Goal: Information Seeking & Learning: Learn about a topic

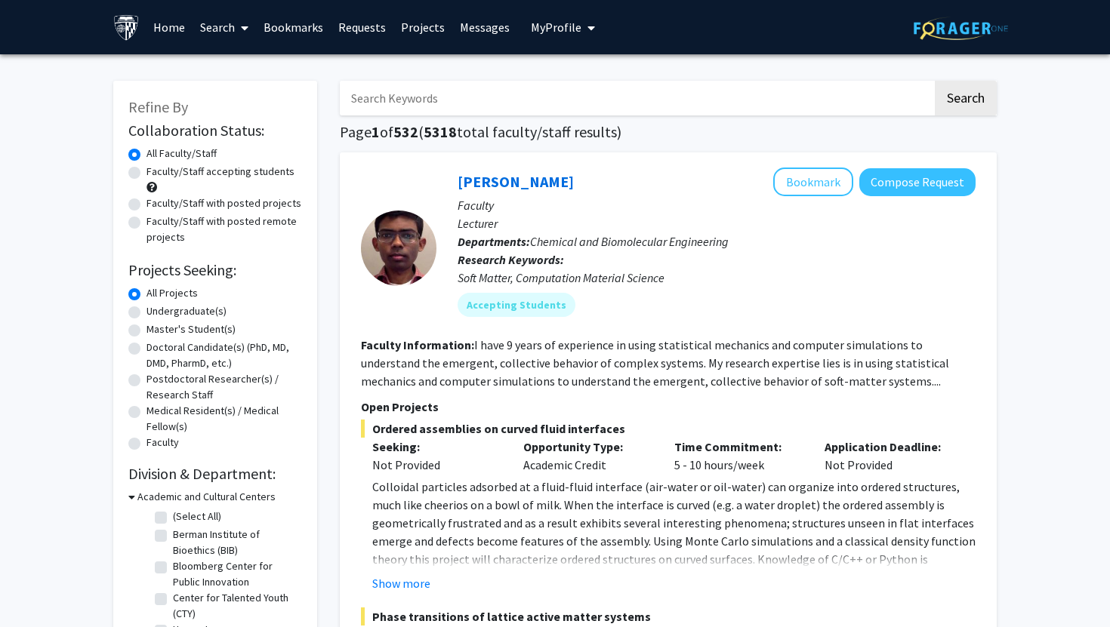
click at [424, 95] on input "Search Keywords" at bounding box center [636, 98] width 593 height 35
type input "[MEDICAL_DATA]"
click at [935, 81] on button "Search" at bounding box center [966, 98] width 62 height 35
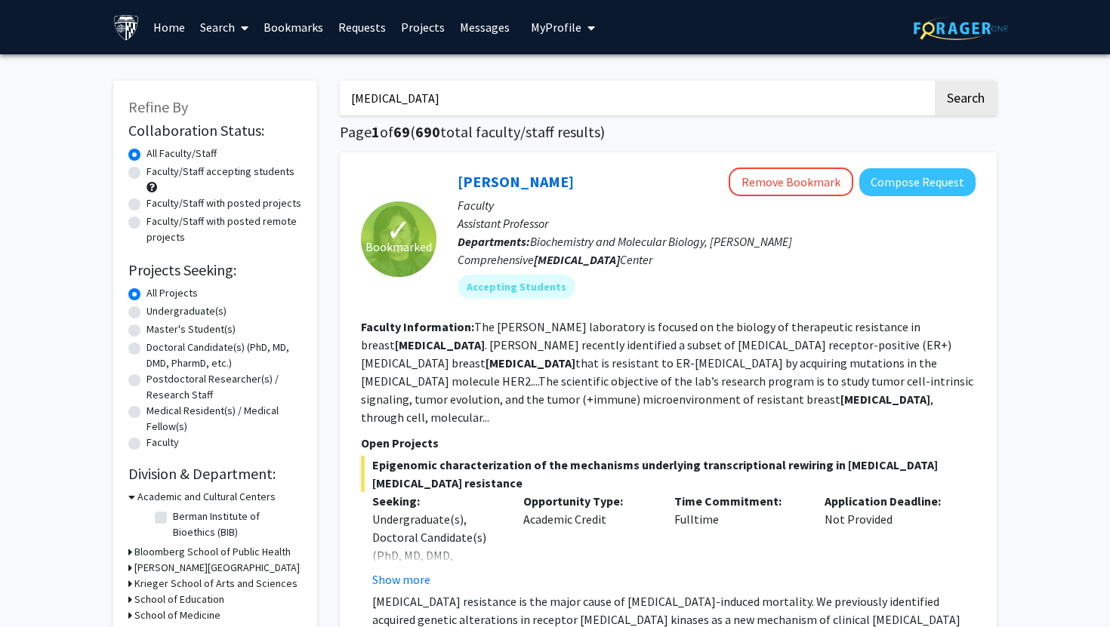
click at [294, 26] on link "Bookmarks" at bounding box center [293, 27] width 75 height 53
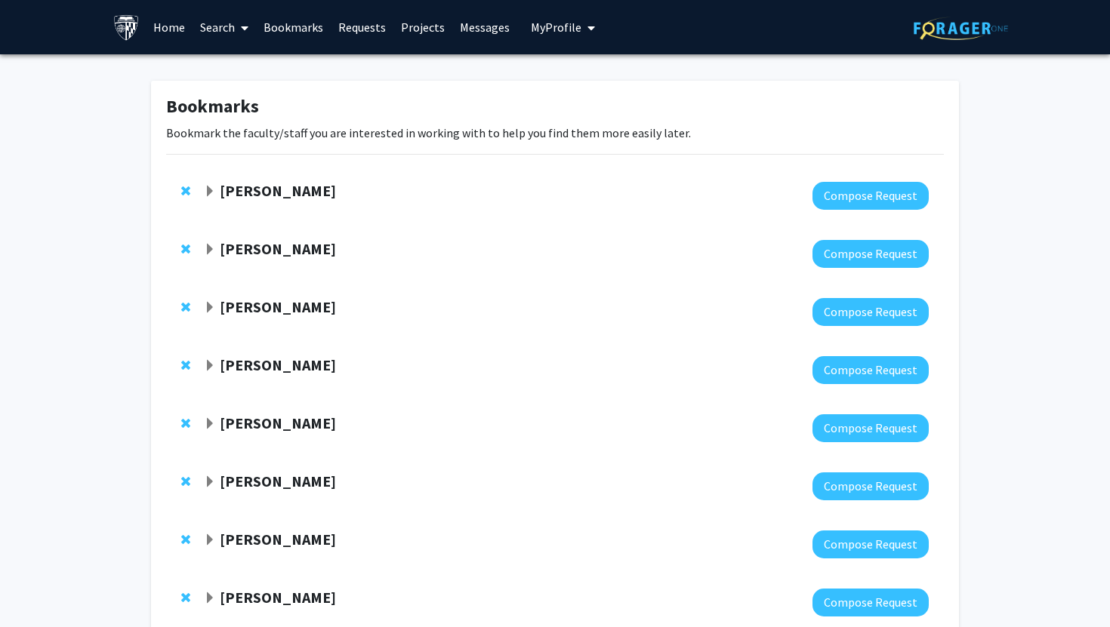
click at [187, 197] on div at bounding box center [188, 191] width 15 height 18
click at [187, 196] on span "Remove Ishan Barman from bookmarks" at bounding box center [185, 191] width 9 height 12
click at [187, 196] on span "Remove Raj Mukherjee from bookmarks" at bounding box center [185, 191] width 9 height 12
click at [187, 196] on span "Remove Utthara Nayar from bookmarks" at bounding box center [185, 191] width 9 height 12
click at [187, 243] on span "Remove Karen Fleming from bookmarks" at bounding box center [185, 249] width 9 height 12
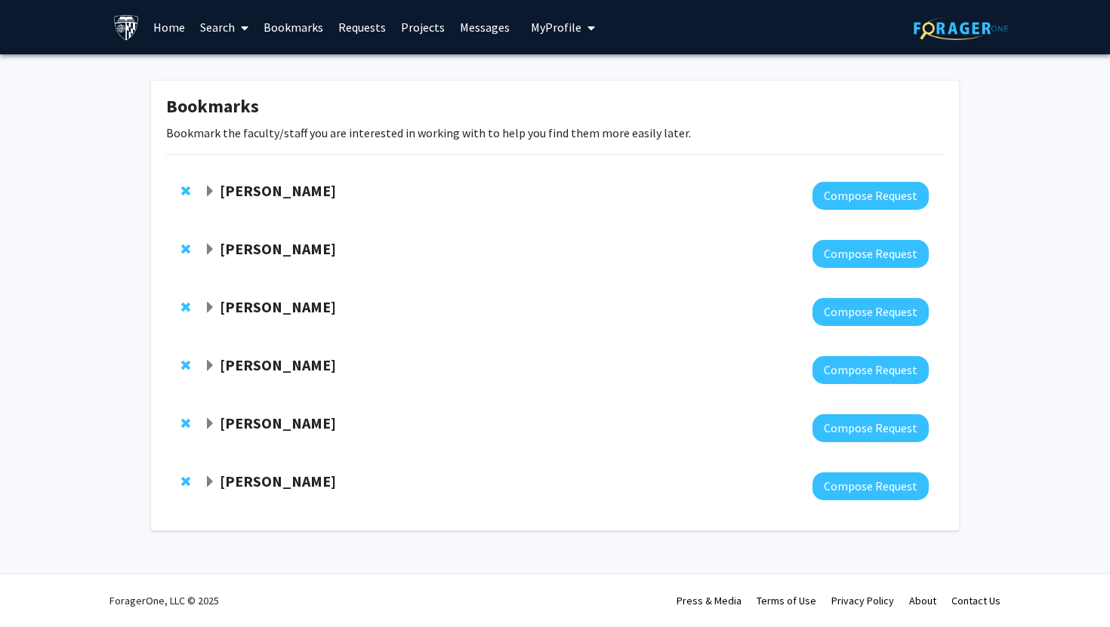
click at [187, 196] on span "Remove Fenan Rassu from bookmarks" at bounding box center [185, 191] width 9 height 12
click at [187, 243] on span "Remove Victoria Paone from bookmarks" at bounding box center [185, 249] width 9 height 12
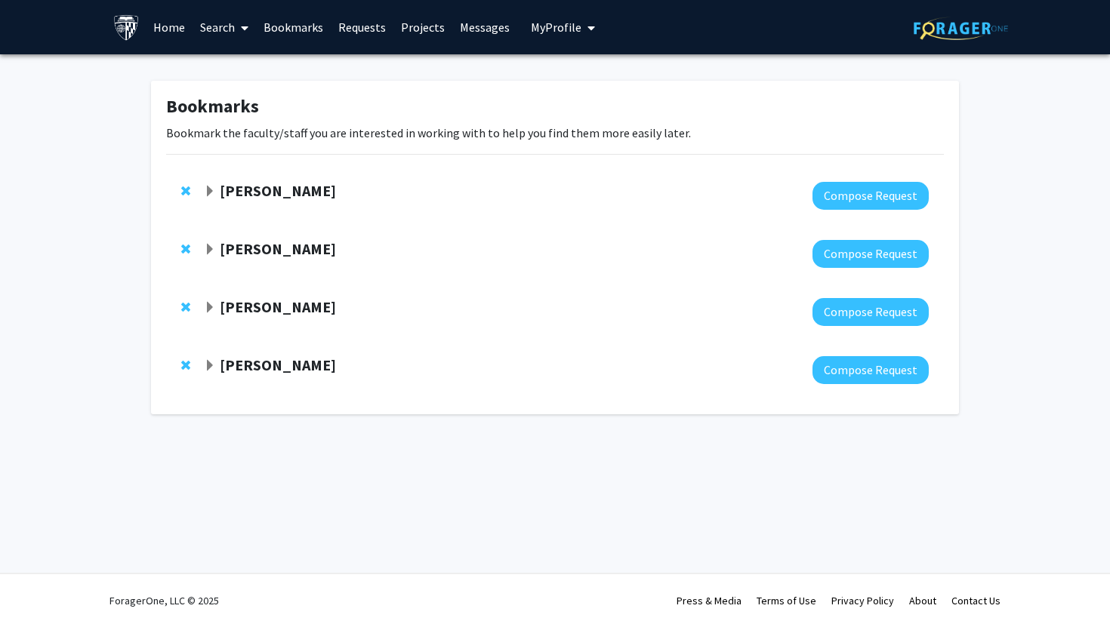
click at [187, 196] on span "Remove Shinuo Weng from bookmarks" at bounding box center [185, 191] width 9 height 12
click at [187, 196] on span "Remove Julie Brahmer from bookmarks" at bounding box center [185, 191] width 9 height 12
click at [187, 243] on span "Remove Michael Koldobskiy from bookmarks" at bounding box center [185, 249] width 9 height 12
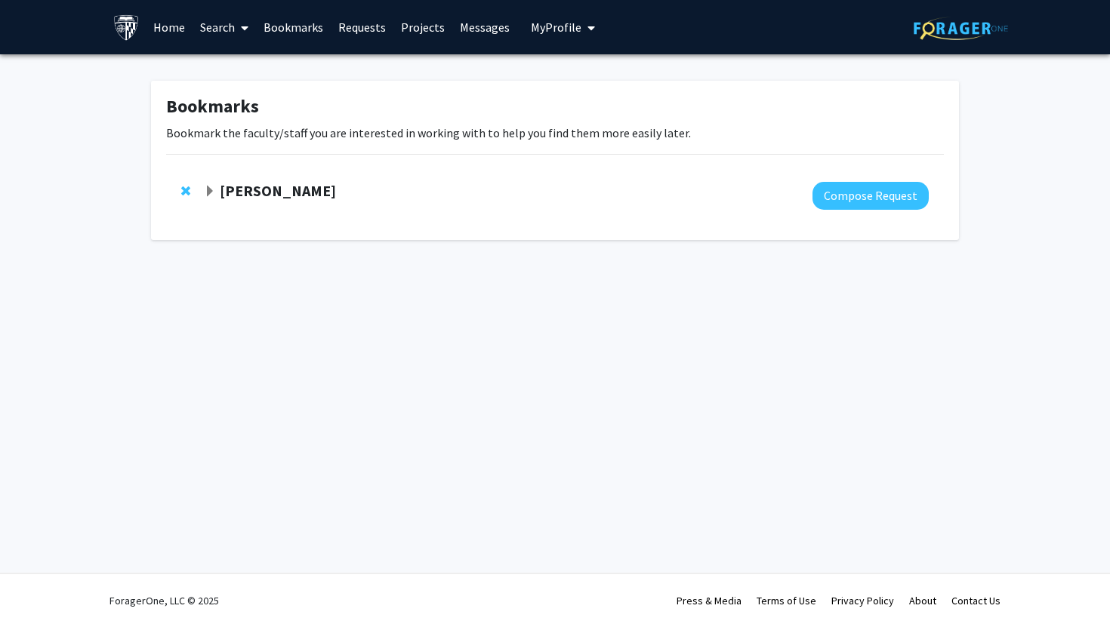
click at [187, 196] on span "Remove Daniel Rhee from bookmarks" at bounding box center [185, 191] width 9 height 12
click at [187, 196] on div "Bookmarks Bookmark the faculty/staff you are interested in working with to help…" at bounding box center [555, 164] width 1110 height 220
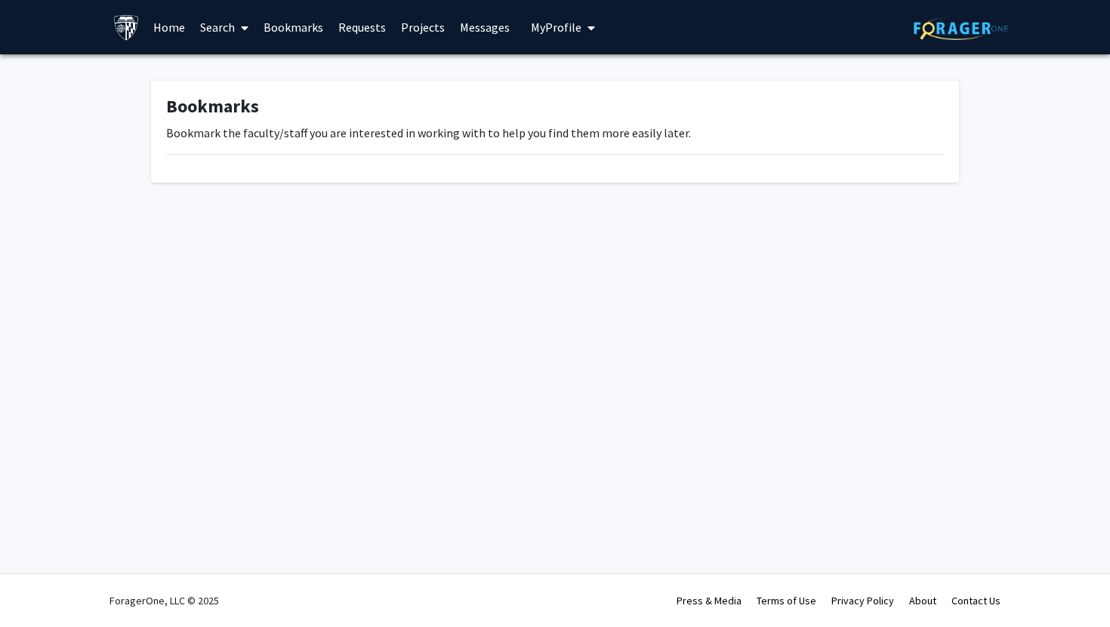
click at [187, 196] on div "Bookmarks Bookmark the faculty/staff you are interested in working with to help…" at bounding box center [555, 135] width 1110 height 162
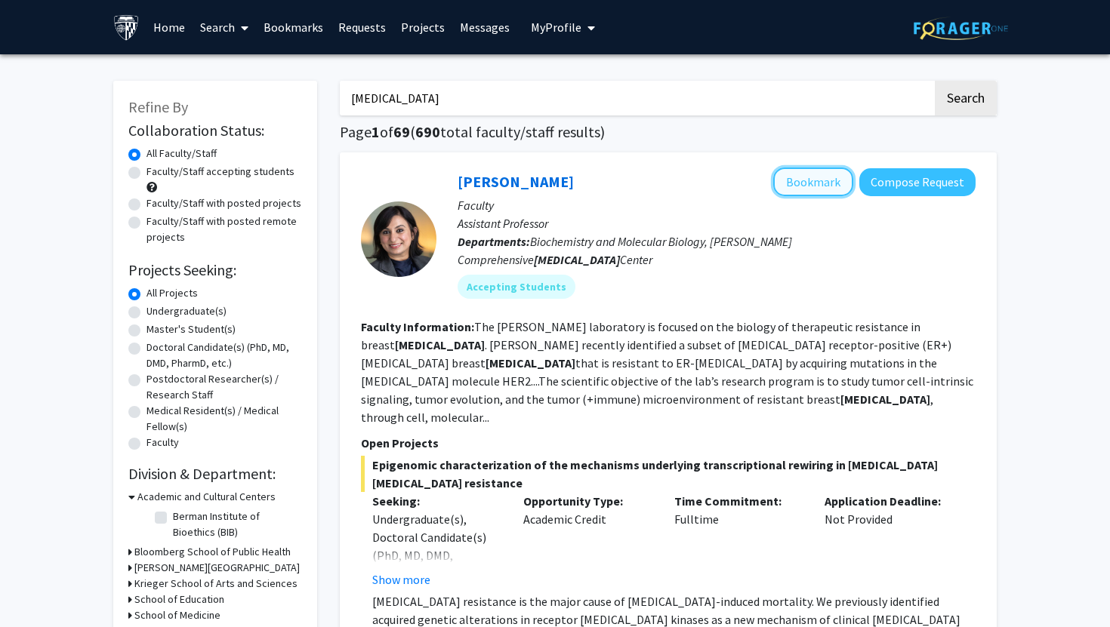
click at [830, 177] on button "Bookmark" at bounding box center [813, 182] width 80 height 29
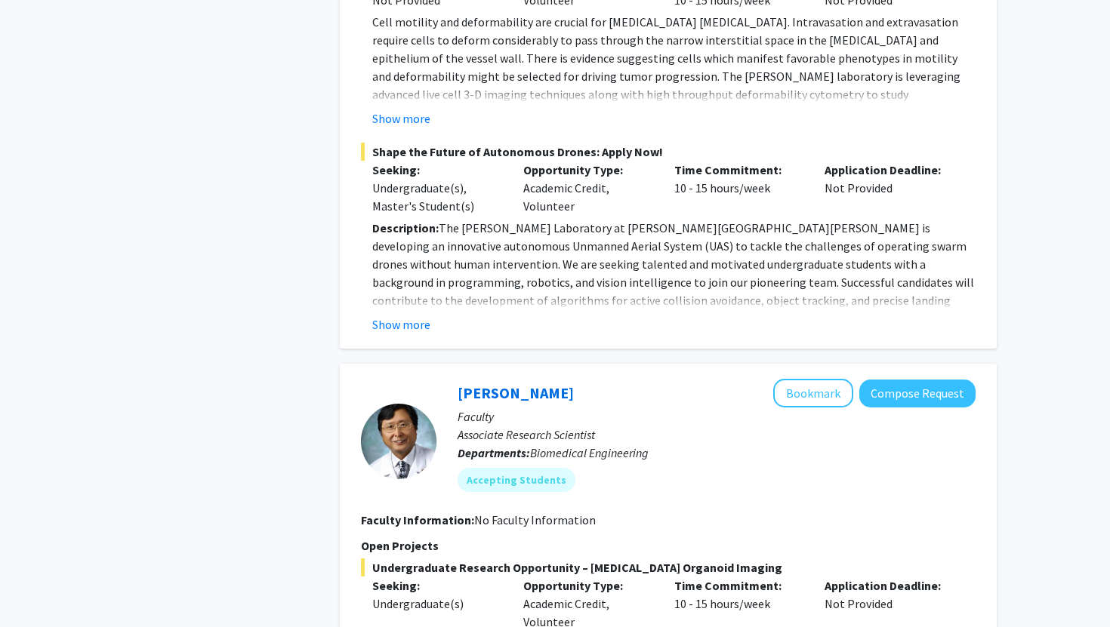
scroll to position [2289, 0]
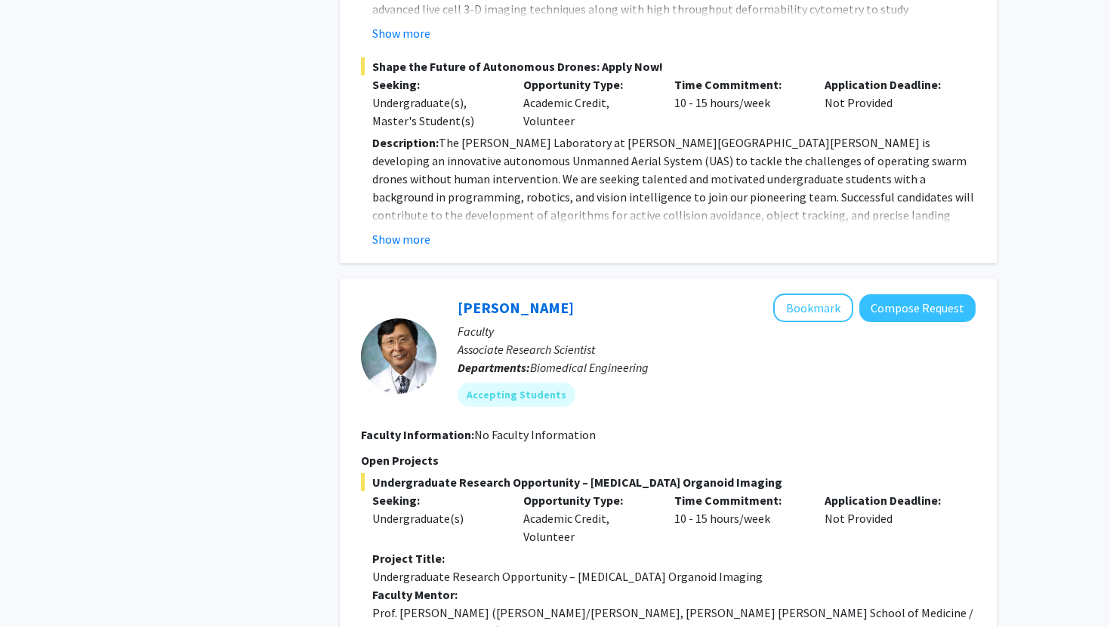
scroll to position [2302, 0]
click at [815, 293] on button "Bookmark" at bounding box center [813, 307] width 80 height 29
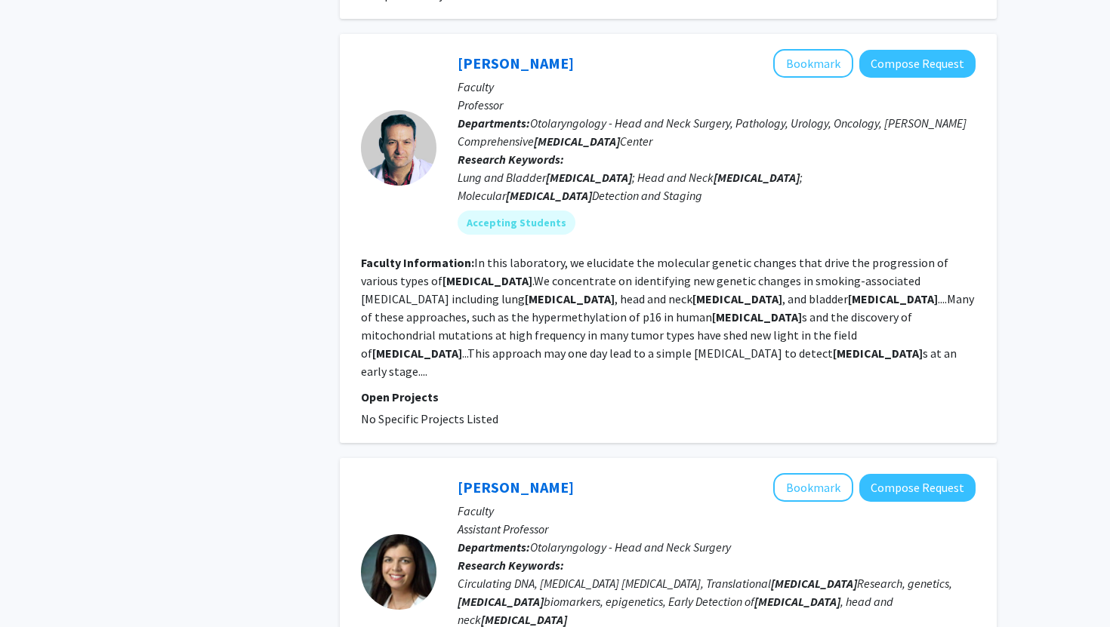
scroll to position [4706, 0]
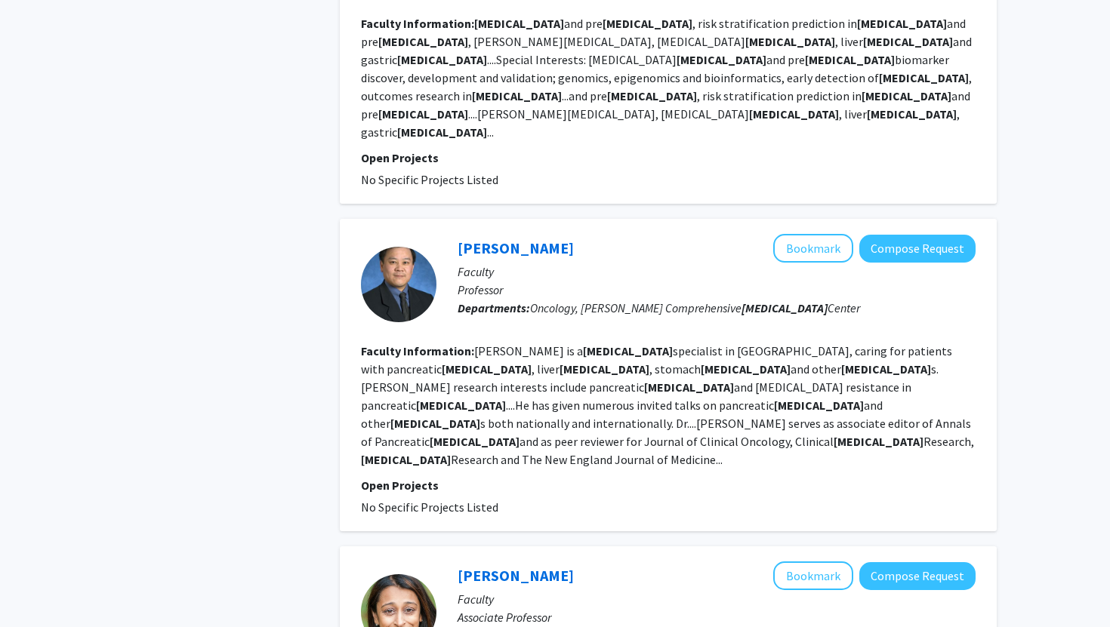
scroll to position [2899, 0]
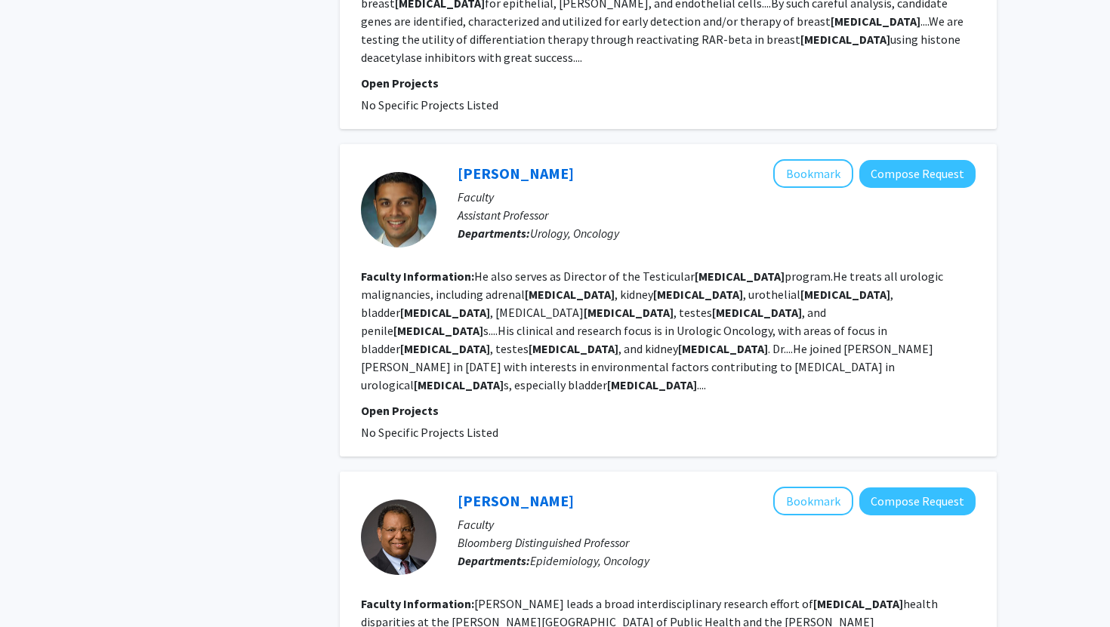
scroll to position [3014, 0]
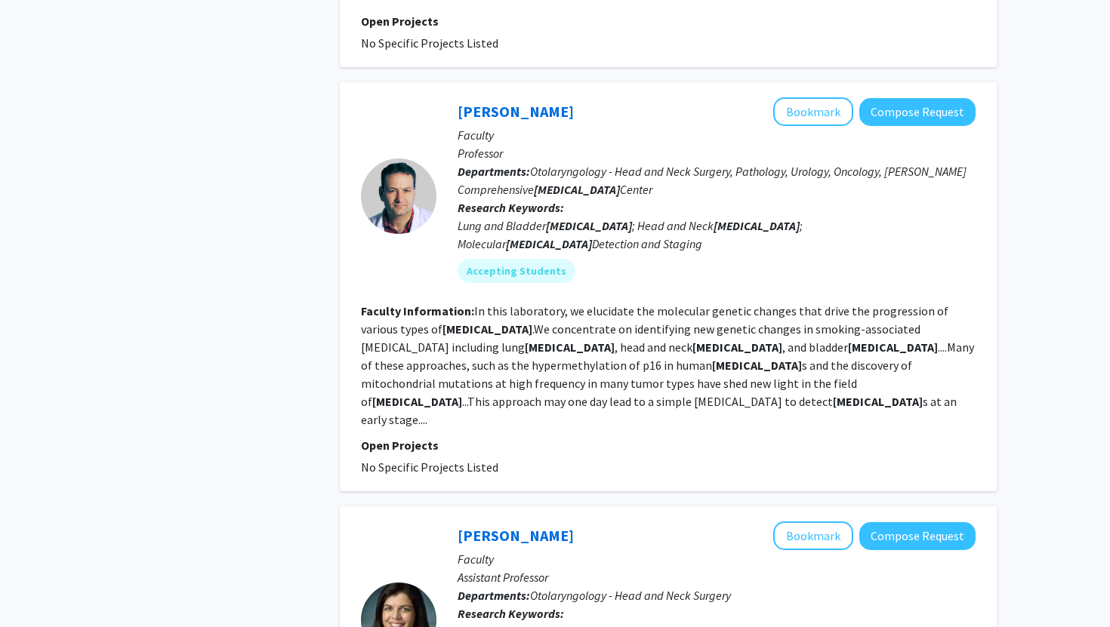
scroll to position [4289, 0]
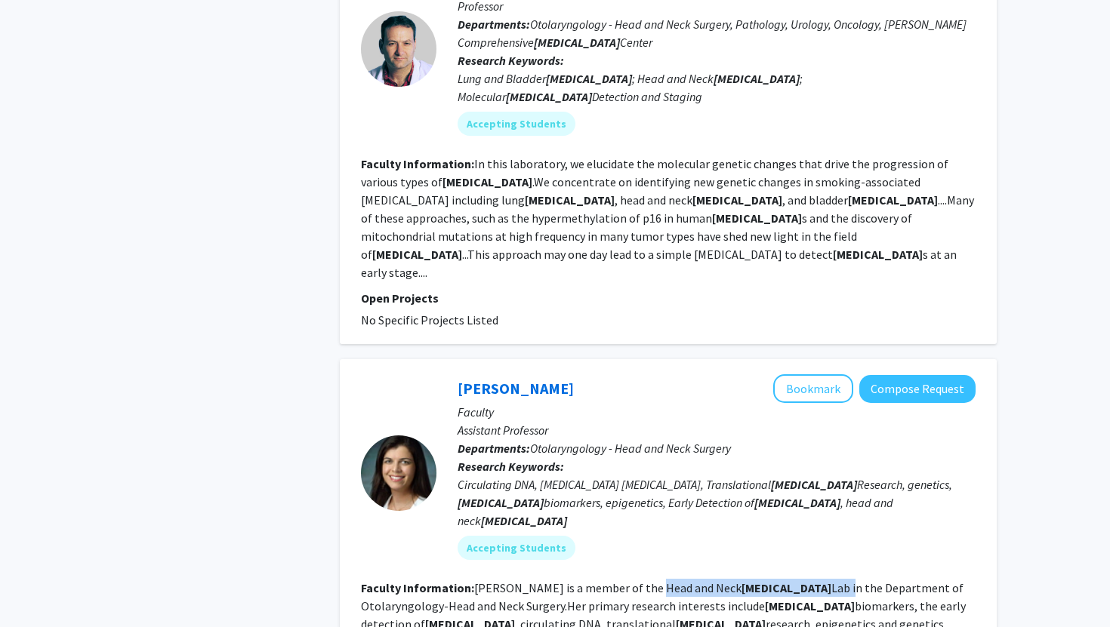
drag, startPoint x: 638, startPoint y: 351, endPoint x: 775, endPoint y: 355, distance: 137.5
click at [775, 581] on fg-read-more "[PERSON_NAME] is a member of the [MEDICAL_DATA] Lab in the Department of Otolar…" at bounding box center [663, 606] width 605 height 51
copy fg-read-more "[MEDICAL_DATA] Lab"
